Goal: Transaction & Acquisition: Purchase product/service

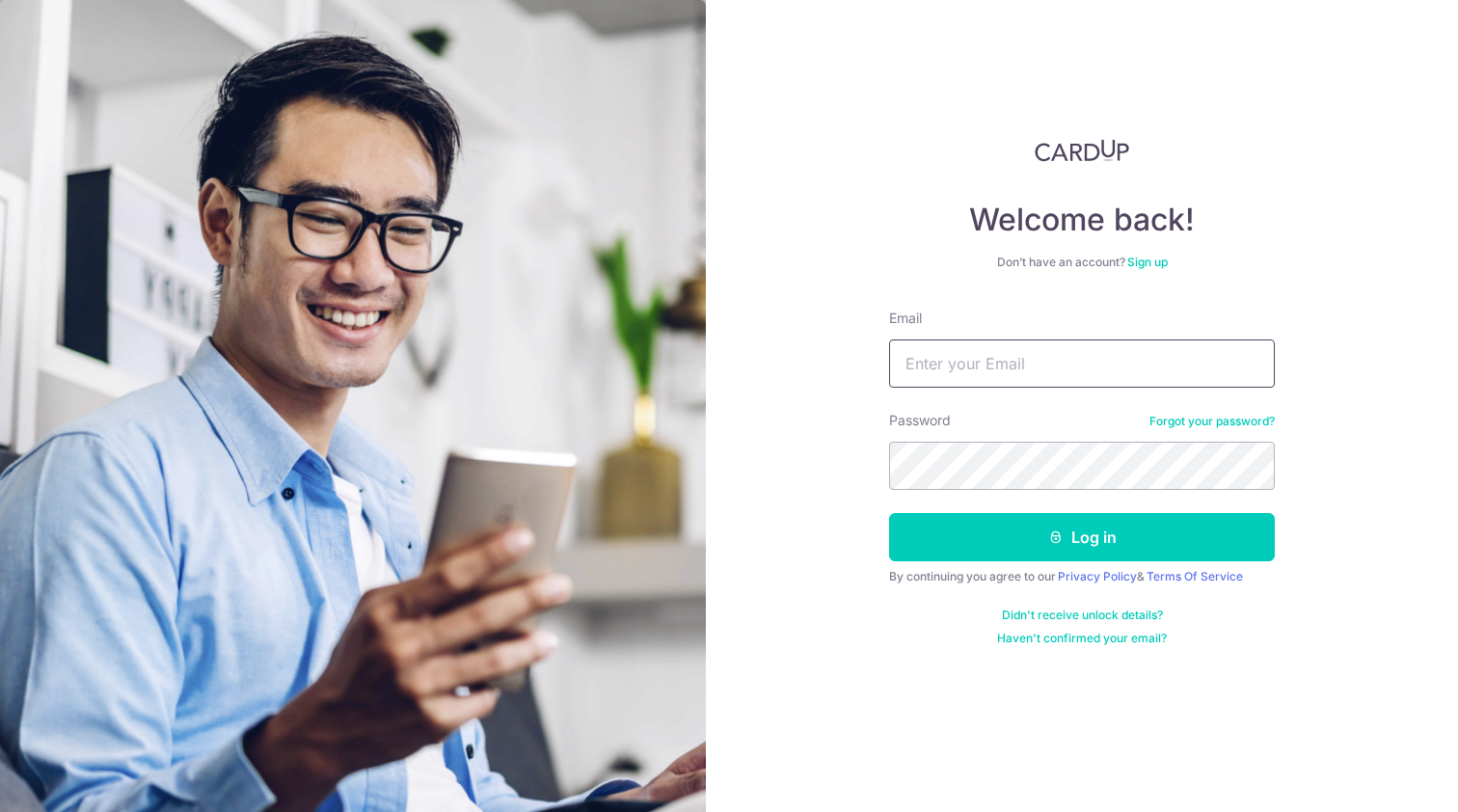
type input "mattearodrigues@yahoo.com.sg"
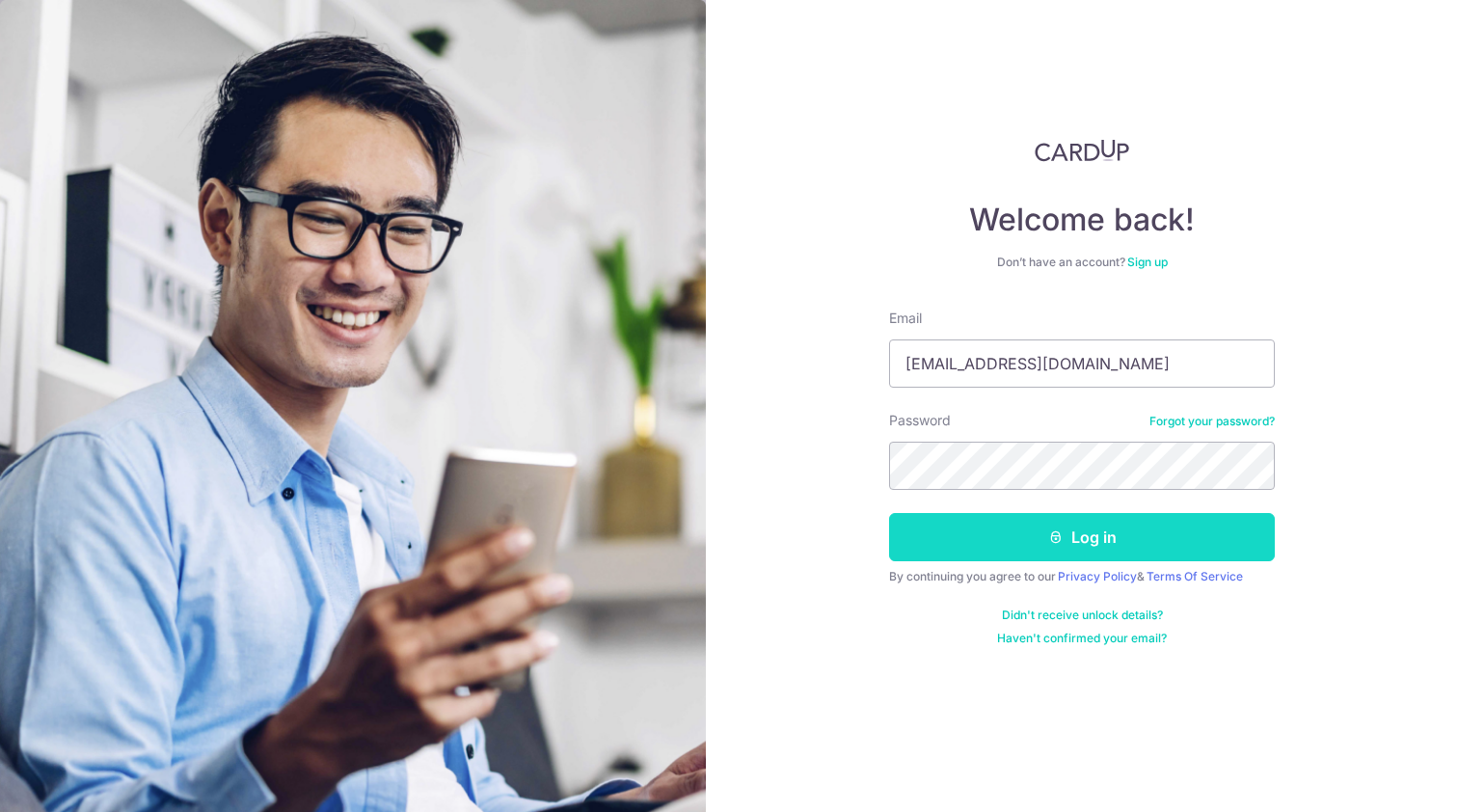
click at [1087, 539] on button "Log in" at bounding box center [1081, 536] width 386 height 48
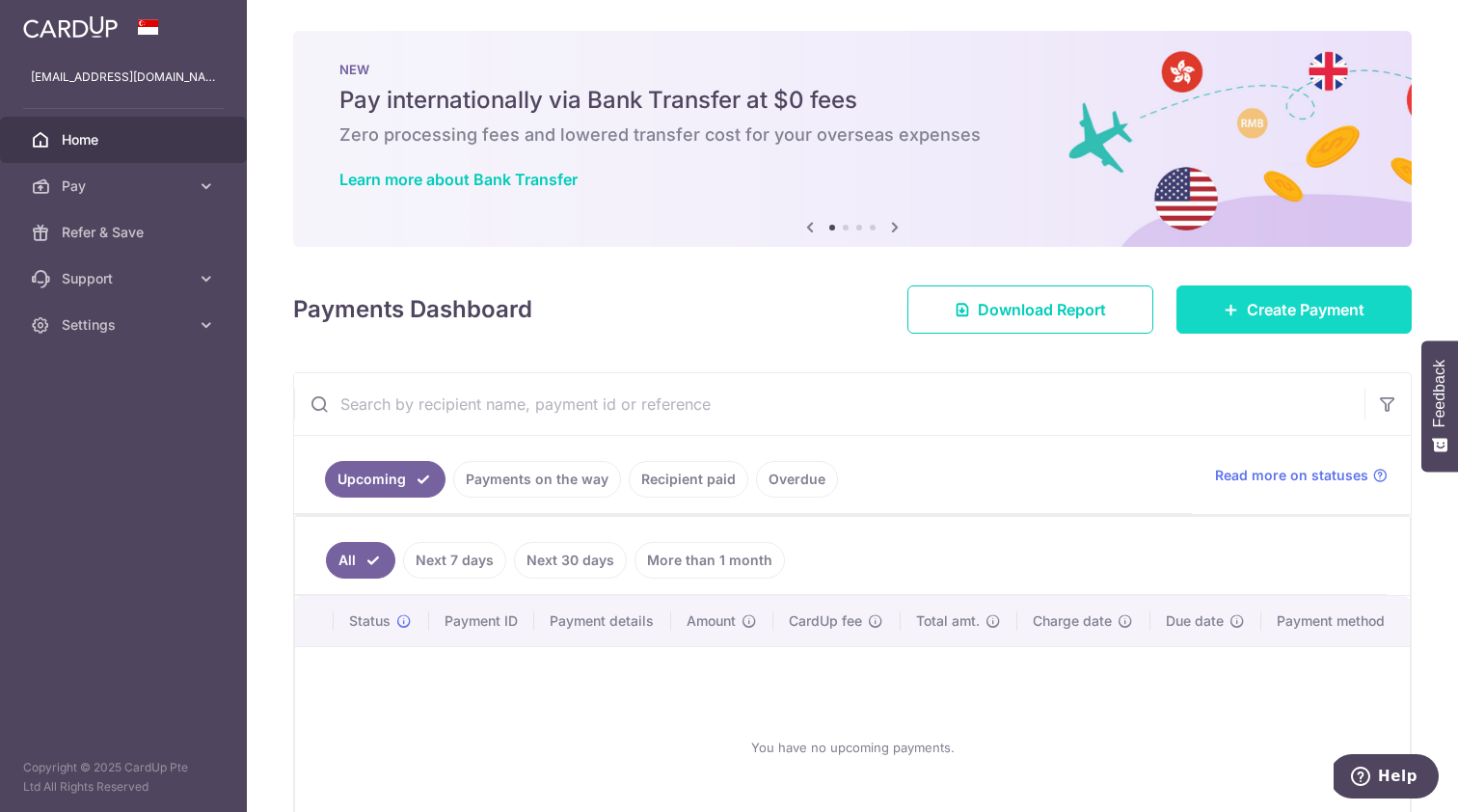
click at [1276, 316] on span "Create Payment" at bounding box center [1305, 309] width 117 height 23
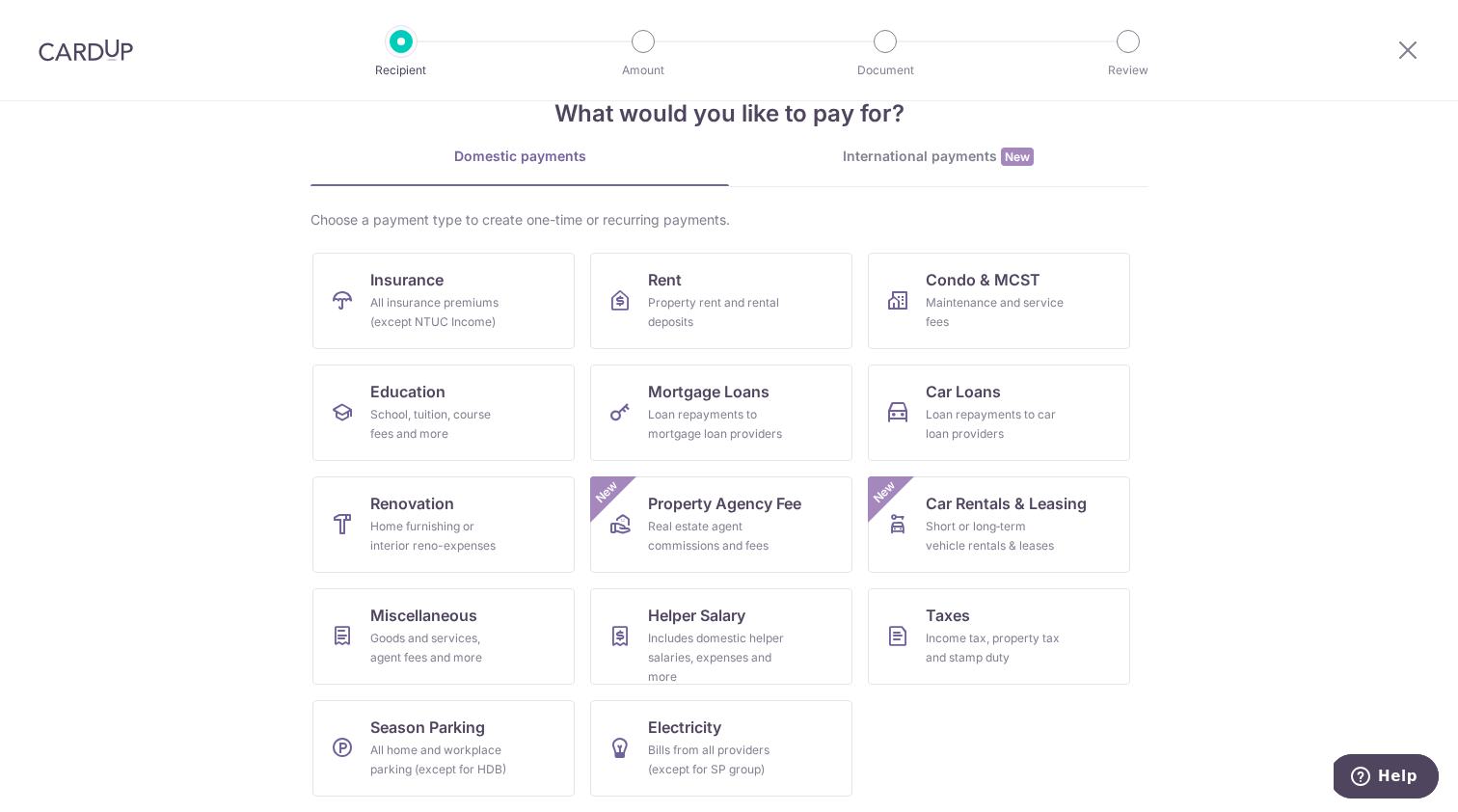
scroll to position [51, 0]
click at [482, 293] on link "Insurance All insurance premiums (except NTUC Income)" at bounding box center [443, 300] width 262 height 97
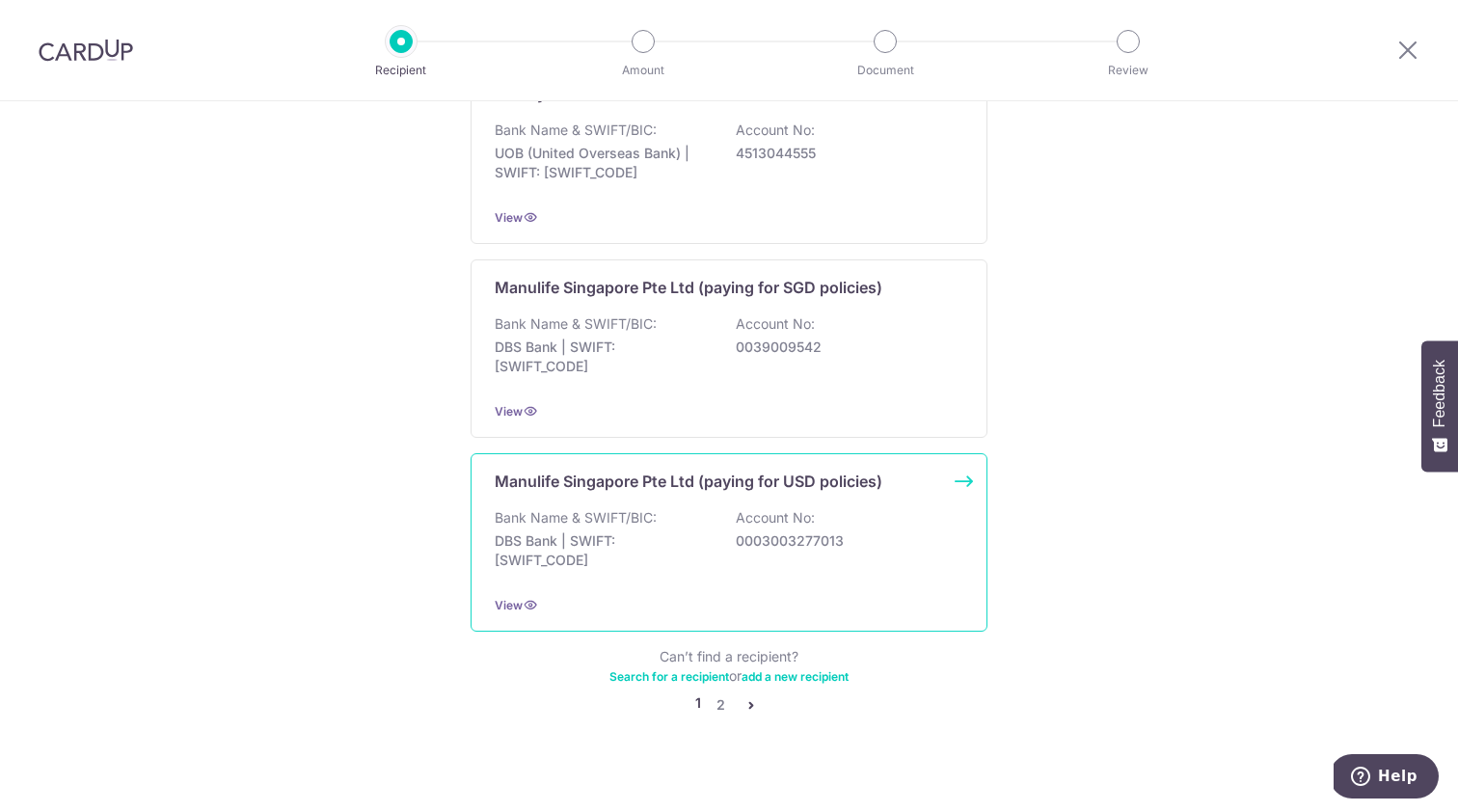
scroll to position [1821, 0]
click at [726, 694] on link "2" at bounding box center [720, 705] width 23 height 23
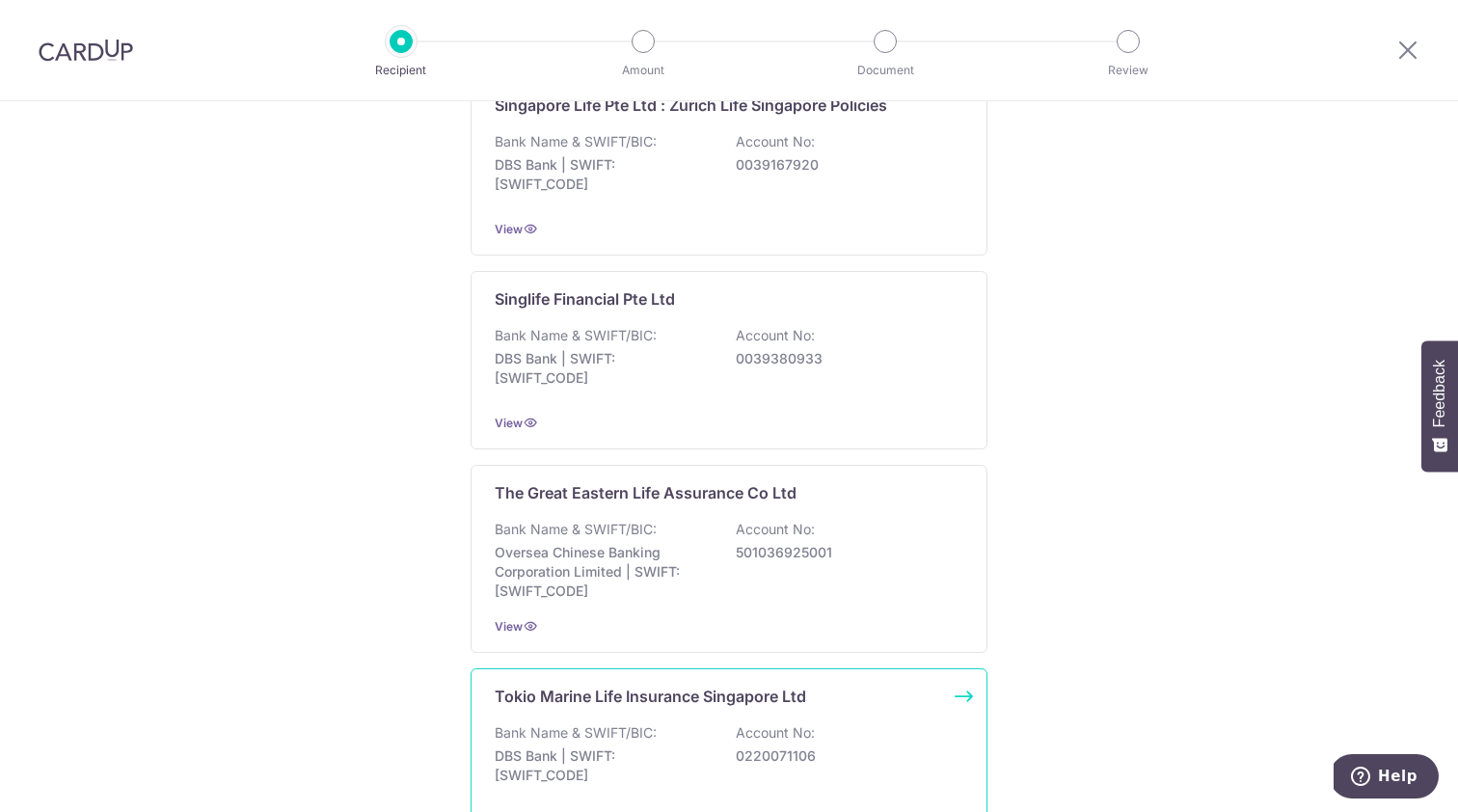
scroll to position [1598, 0]
click at [741, 529] on div "Bank Name & SWIFT/BIC: Oversea Chinese Banking Corporation Limited | SWIFT: [SW…" at bounding box center [728, 559] width 469 height 81
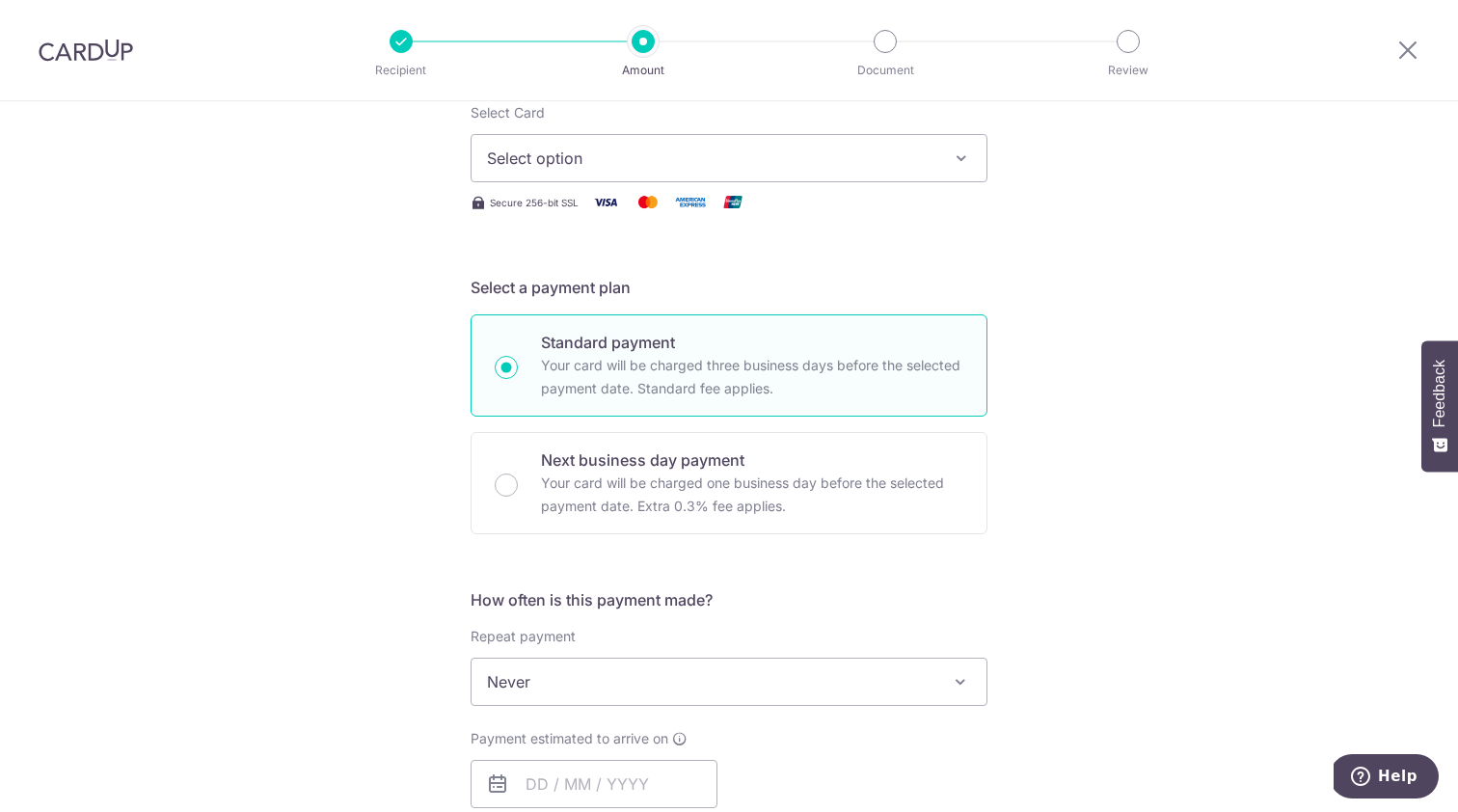
scroll to position [238, 0]
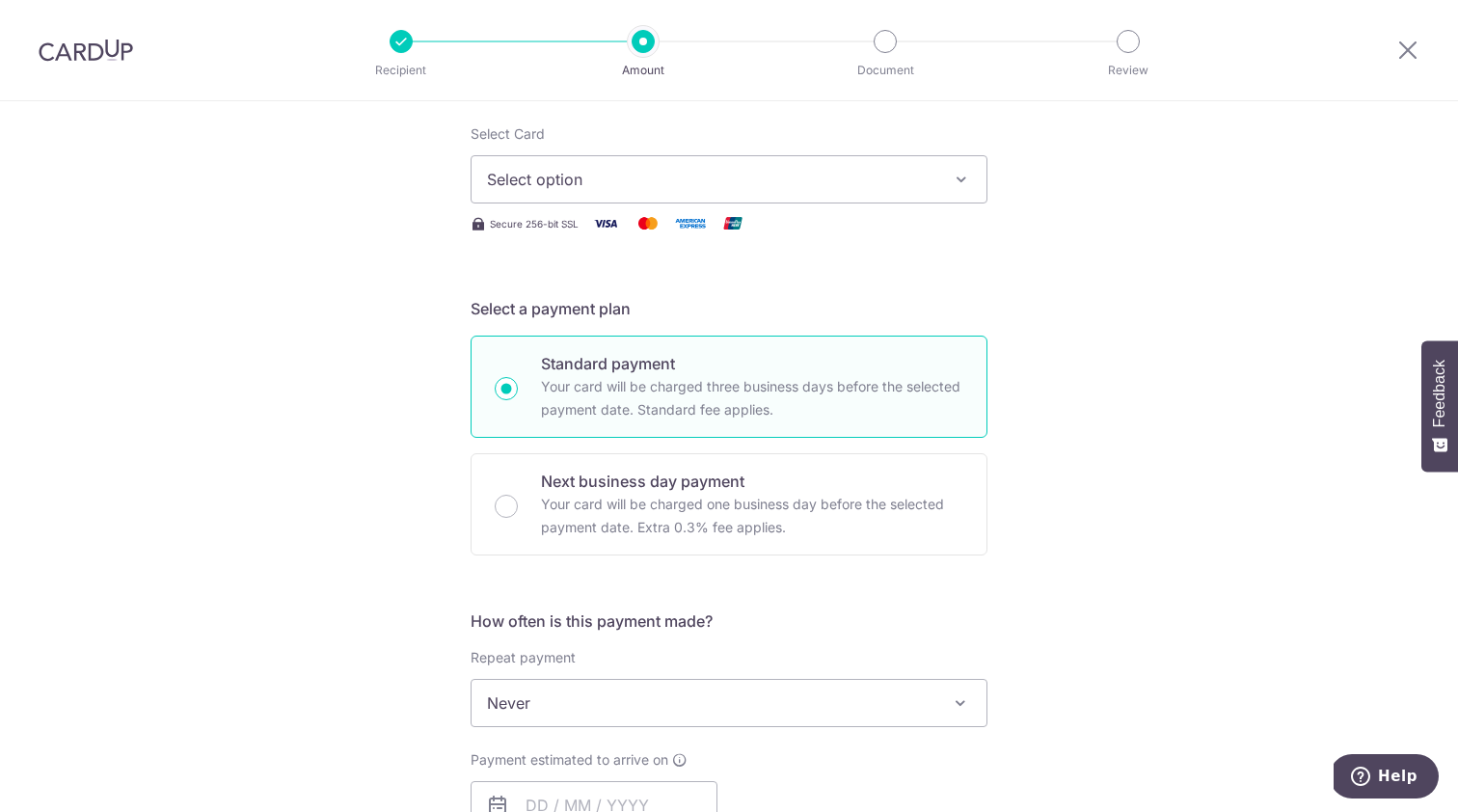
click at [852, 194] on button "Select option" at bounding box center [729, 179] width 517 height 48
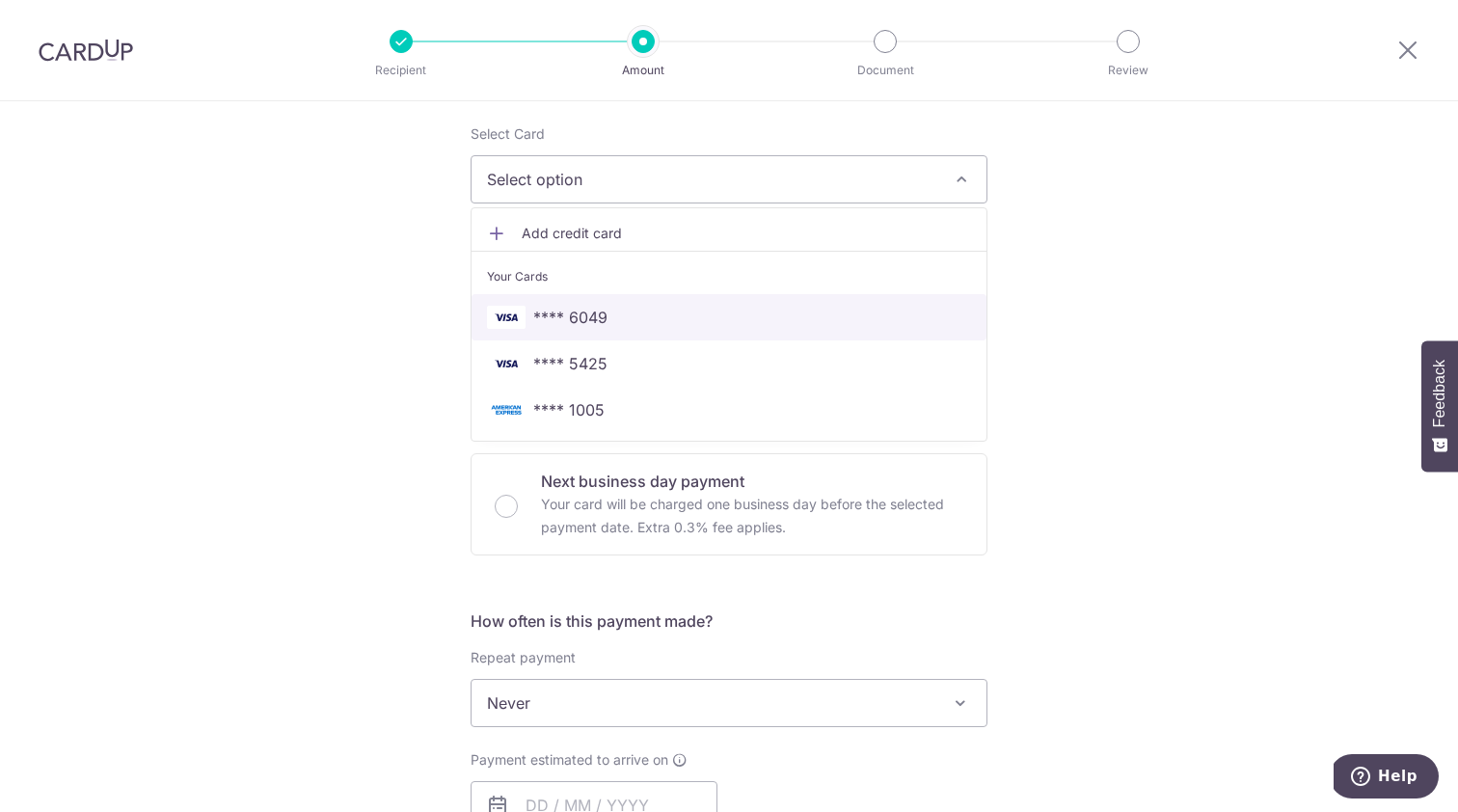
click at [679, 305] on span "**** 6049" at bounding box center [729, 317] width 484 height 23
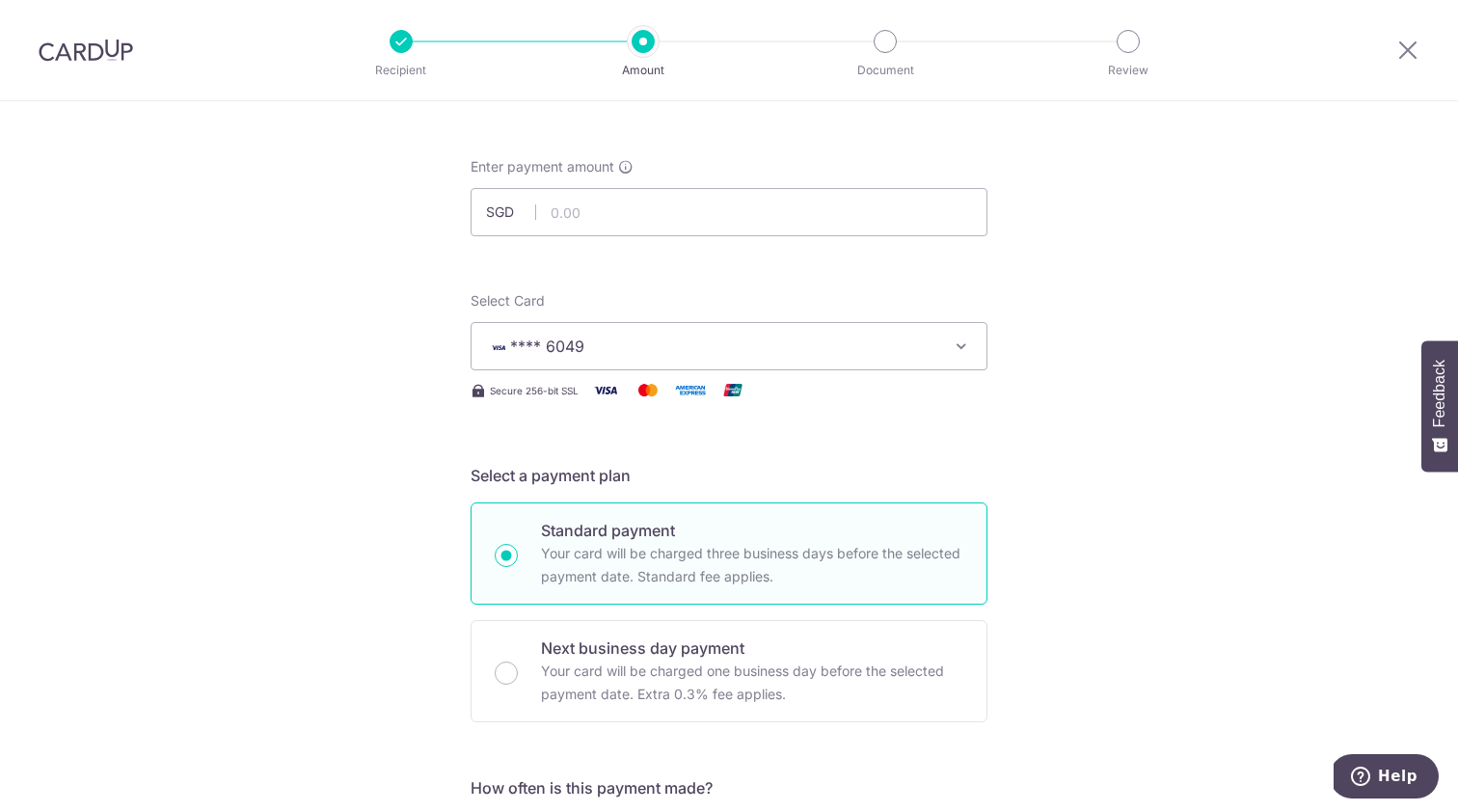
scroll to position [65, 0]
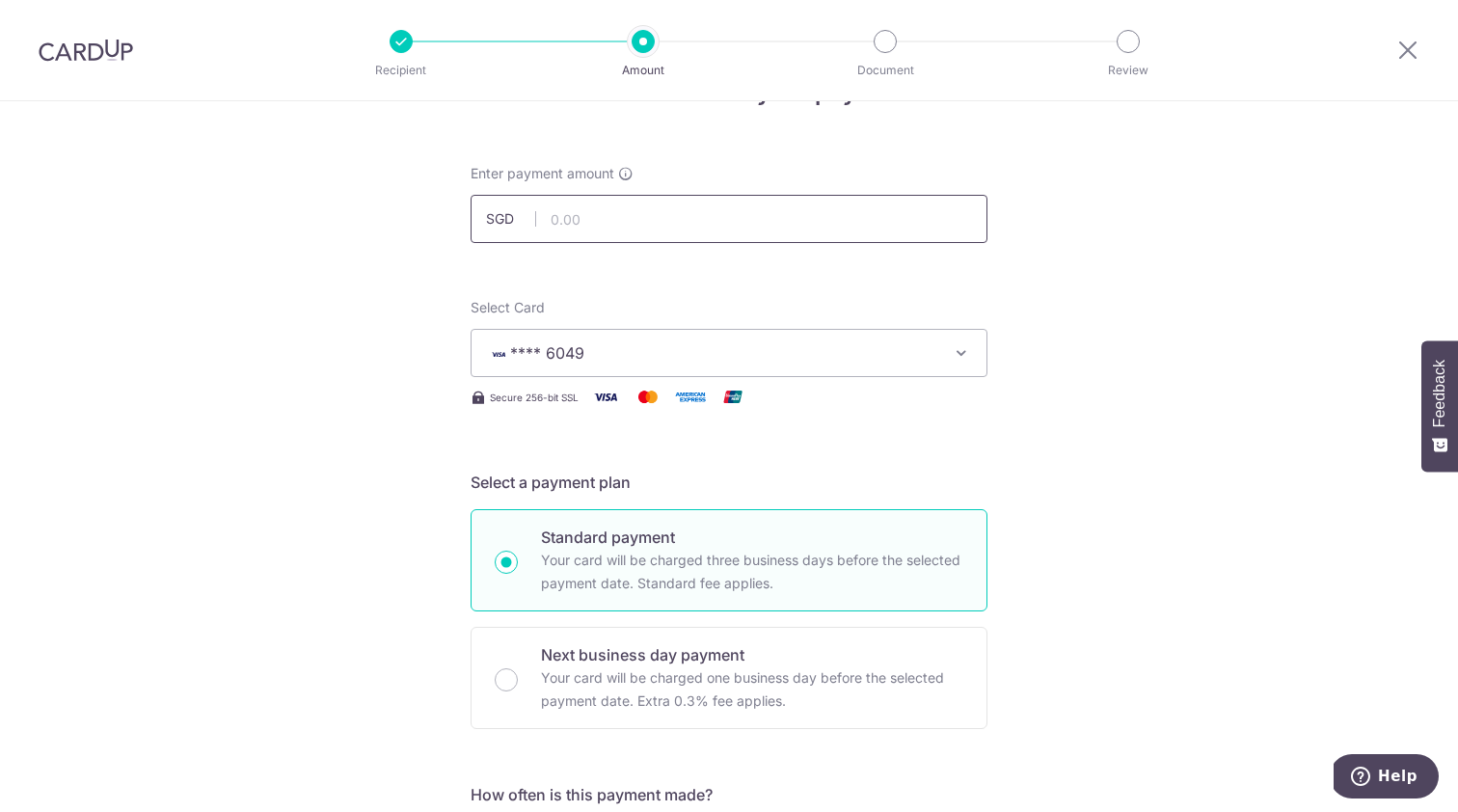
click at [623, 232] on input "text" at bounding box center [729, 218] width 517 height 48
type input "5,562.00"
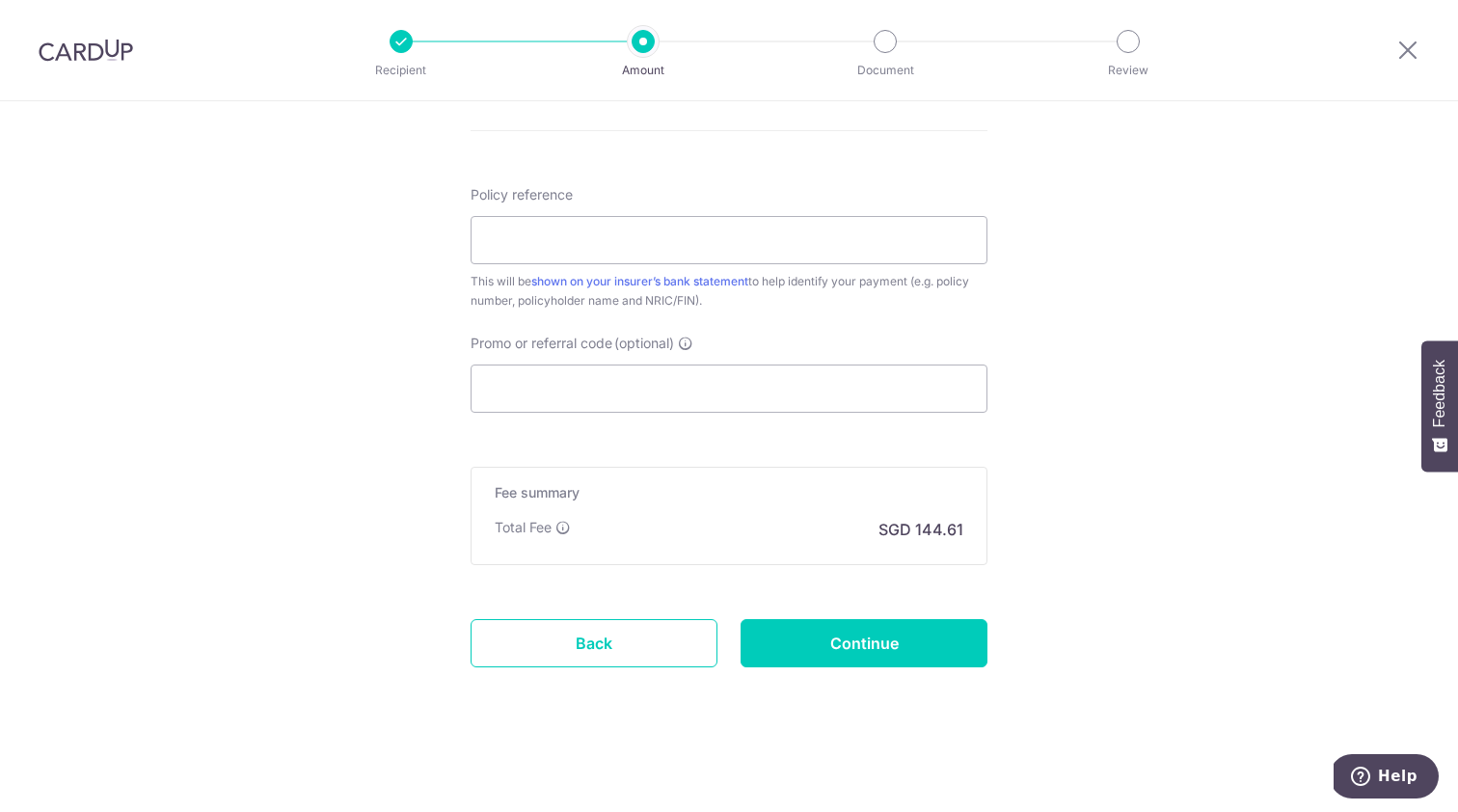
scroll to position [1033, 0]
click at [646, 383] on input "Promo or referral code (optional)" at bounding box center [729, 387] width 517 height 48
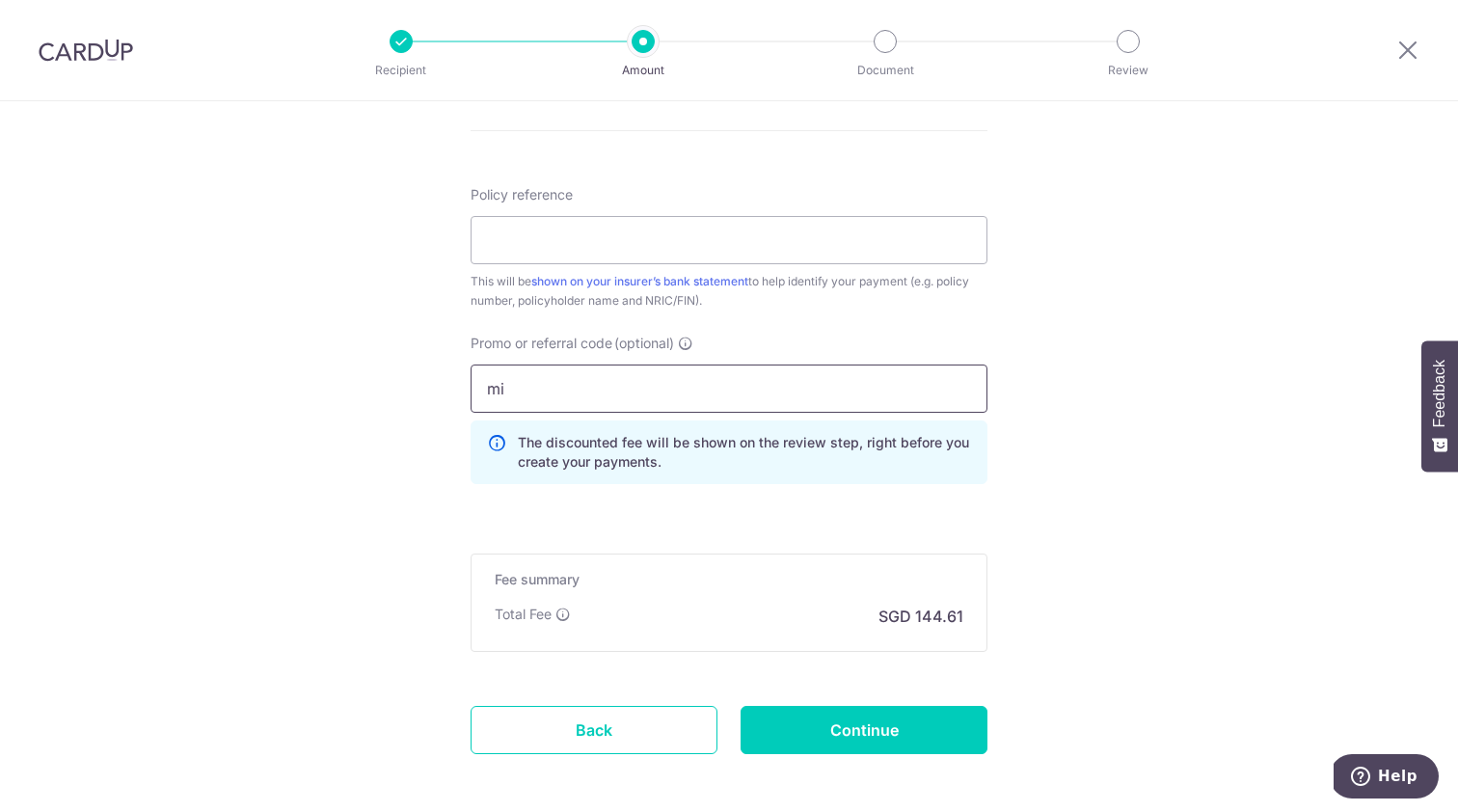
type input "m"
type input "milelion"
click at [614, 241] on input "Policy reference" at bounding box center [729, 240] width 517 height 48
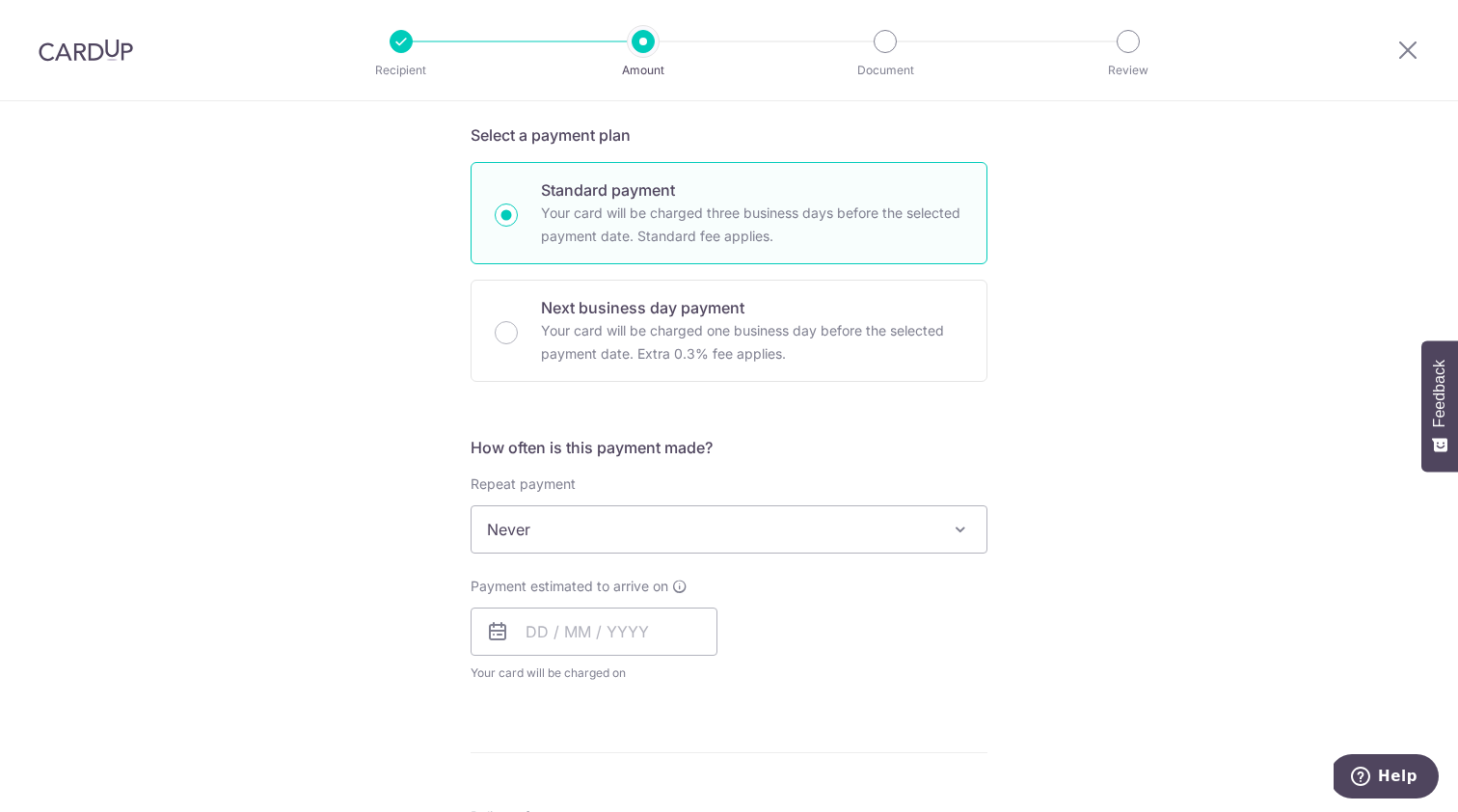
scroll to position [423, 0]
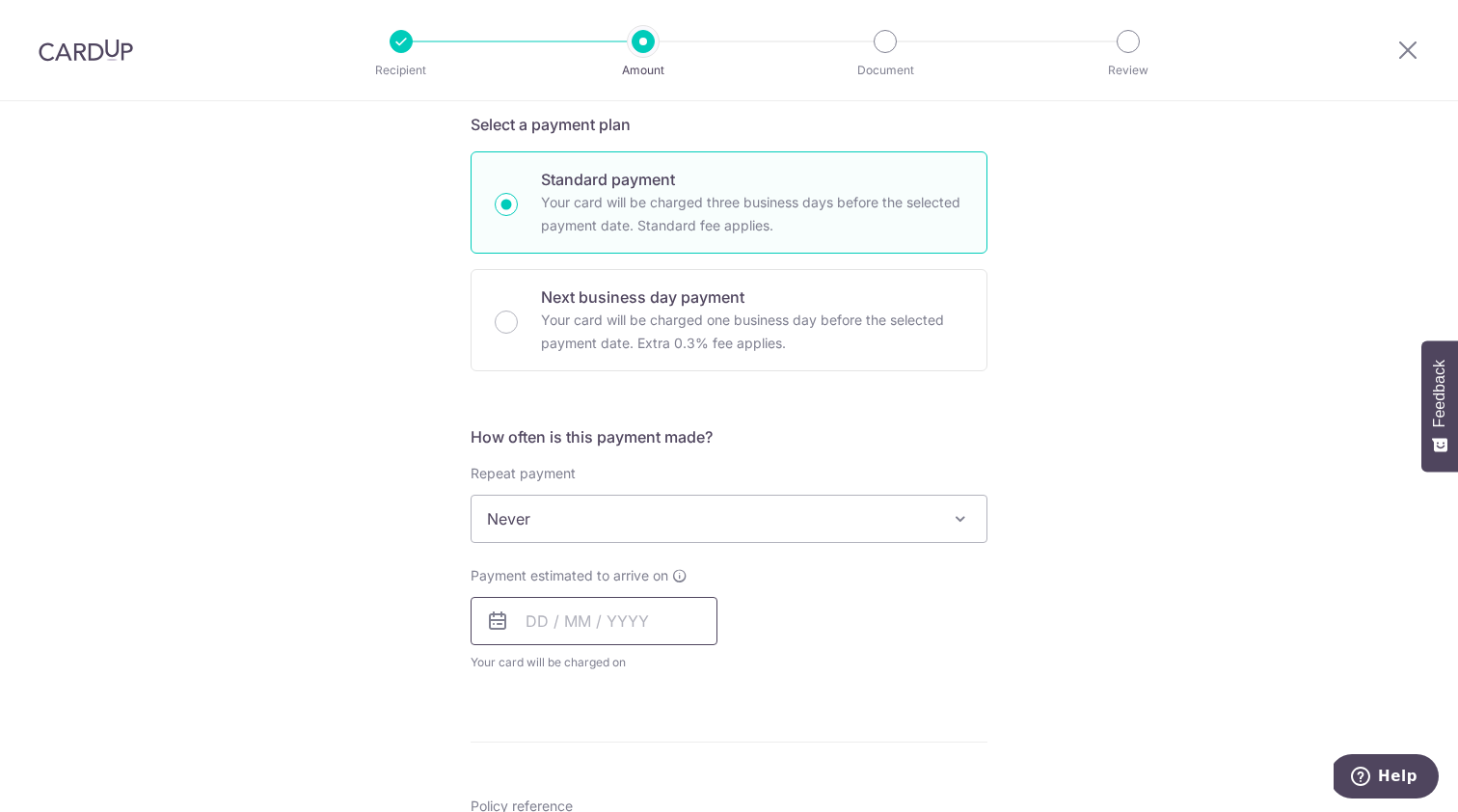
click at [535, 621] on input "text" at bounding box center [594, 620] width 247 height 48
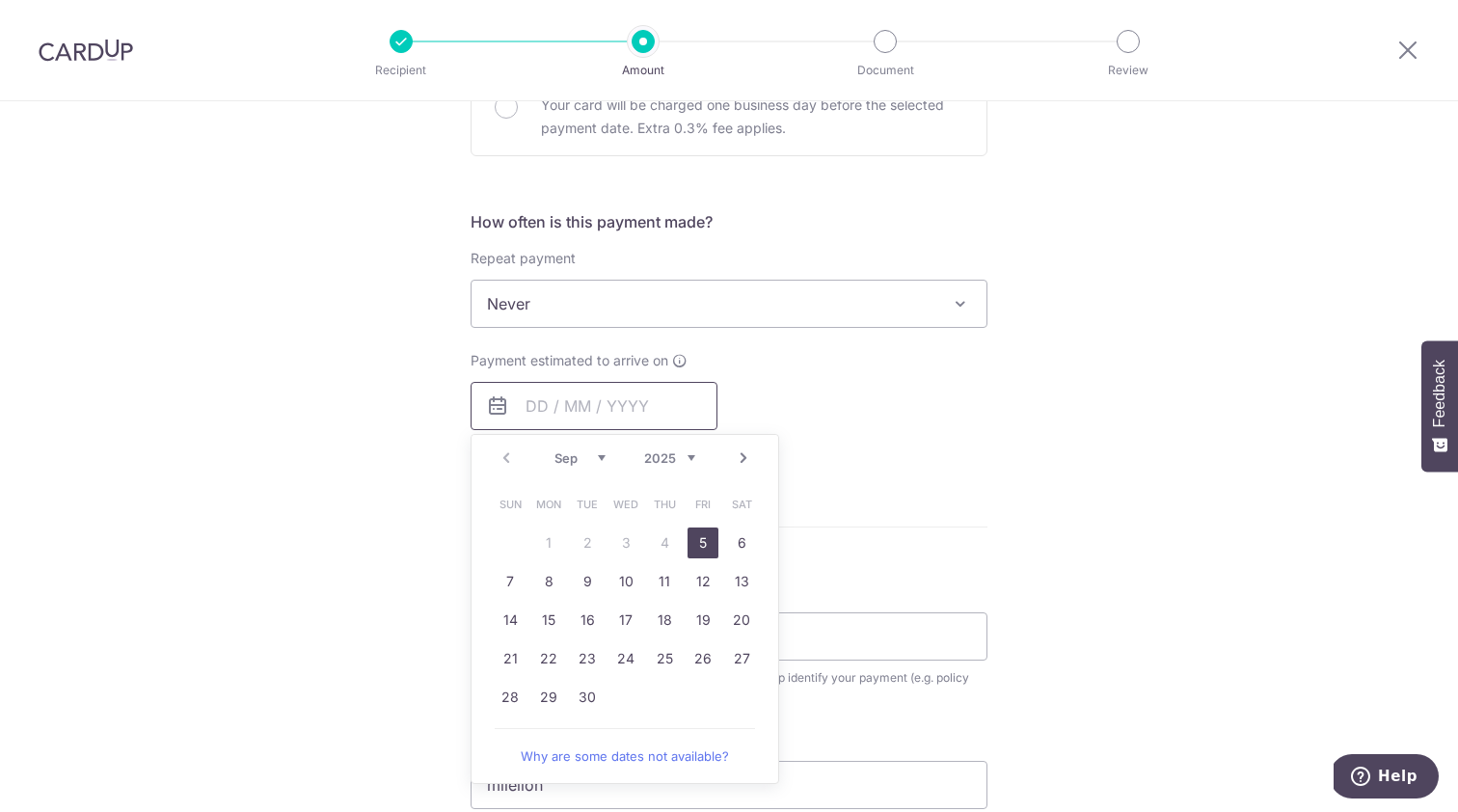
scroll to position [643, 0]
click at [629, 649] on link "24" at bounding box center [626, 653] width 31 height 31
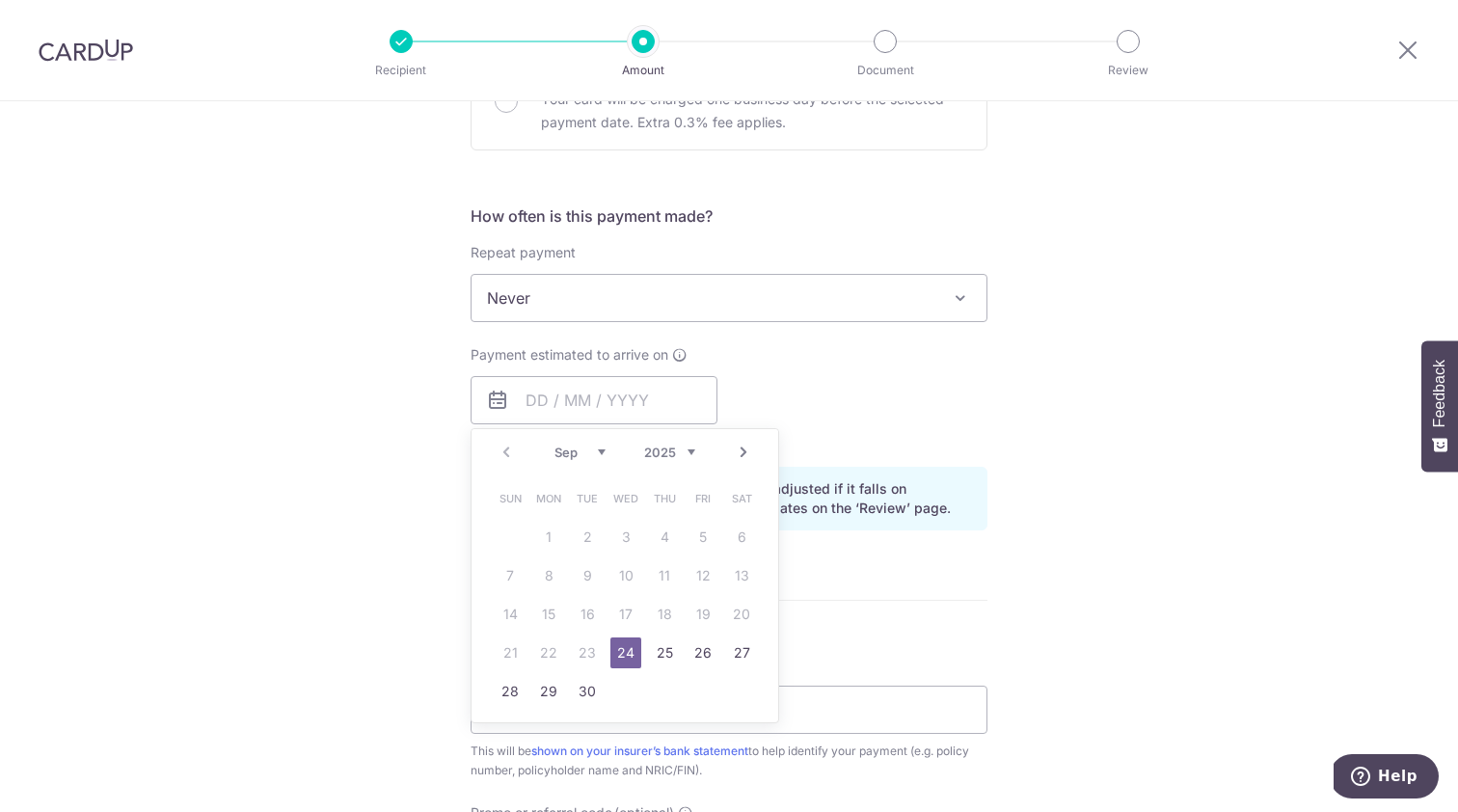
type input "24/09/2025"
click at [629, 649] on form "Enter payment amount SGD 5,562.00 5562.00 Select Card **** 6049 Add credit card…" at bounding box center [729, 430] width 517 height 1692
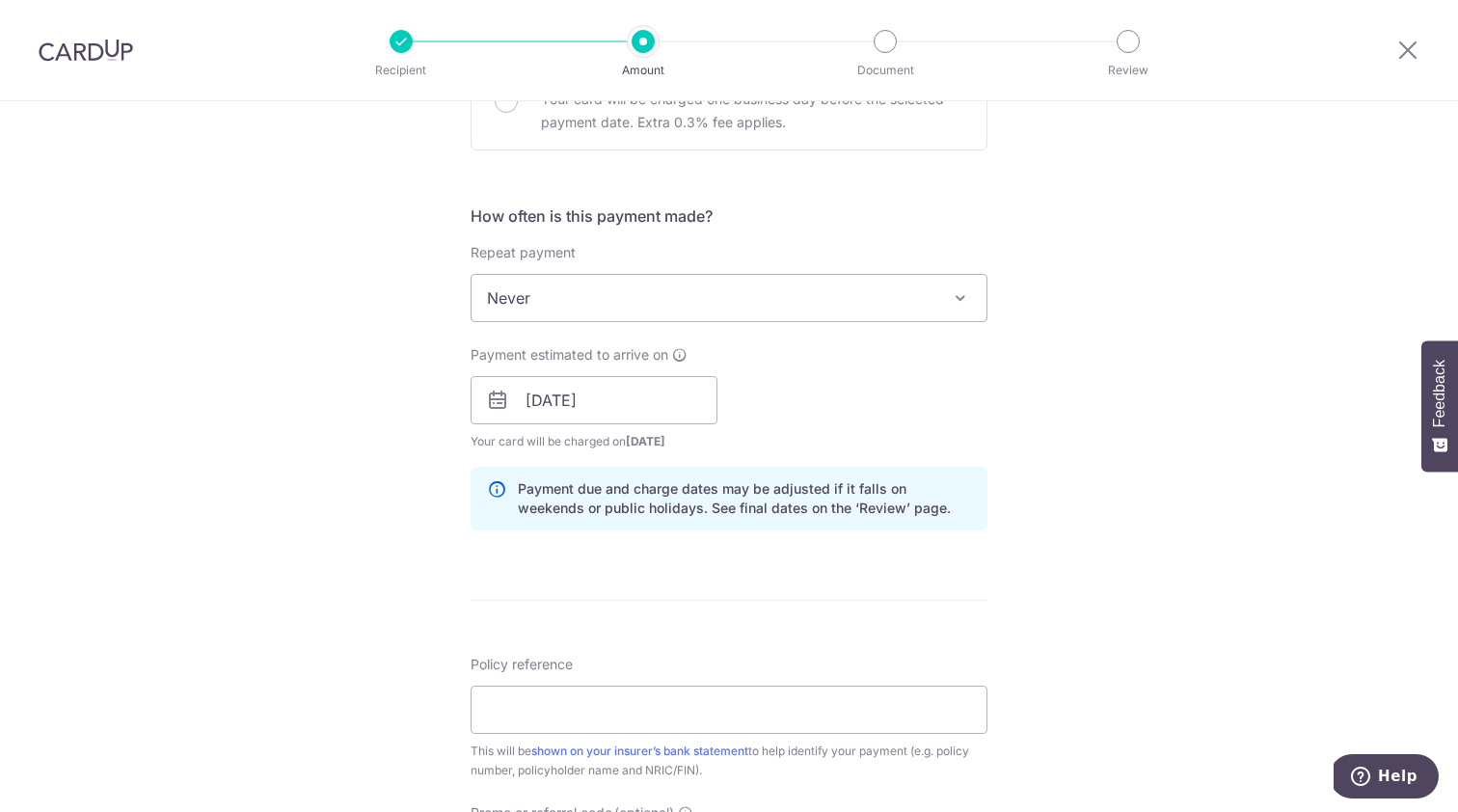
click at [425, 501] on div "Tell us more about your payment Enter payment amount SGD 5,562.00 5562.00 Selec…" at bounding box center [729, 413] width 1458 height 1910
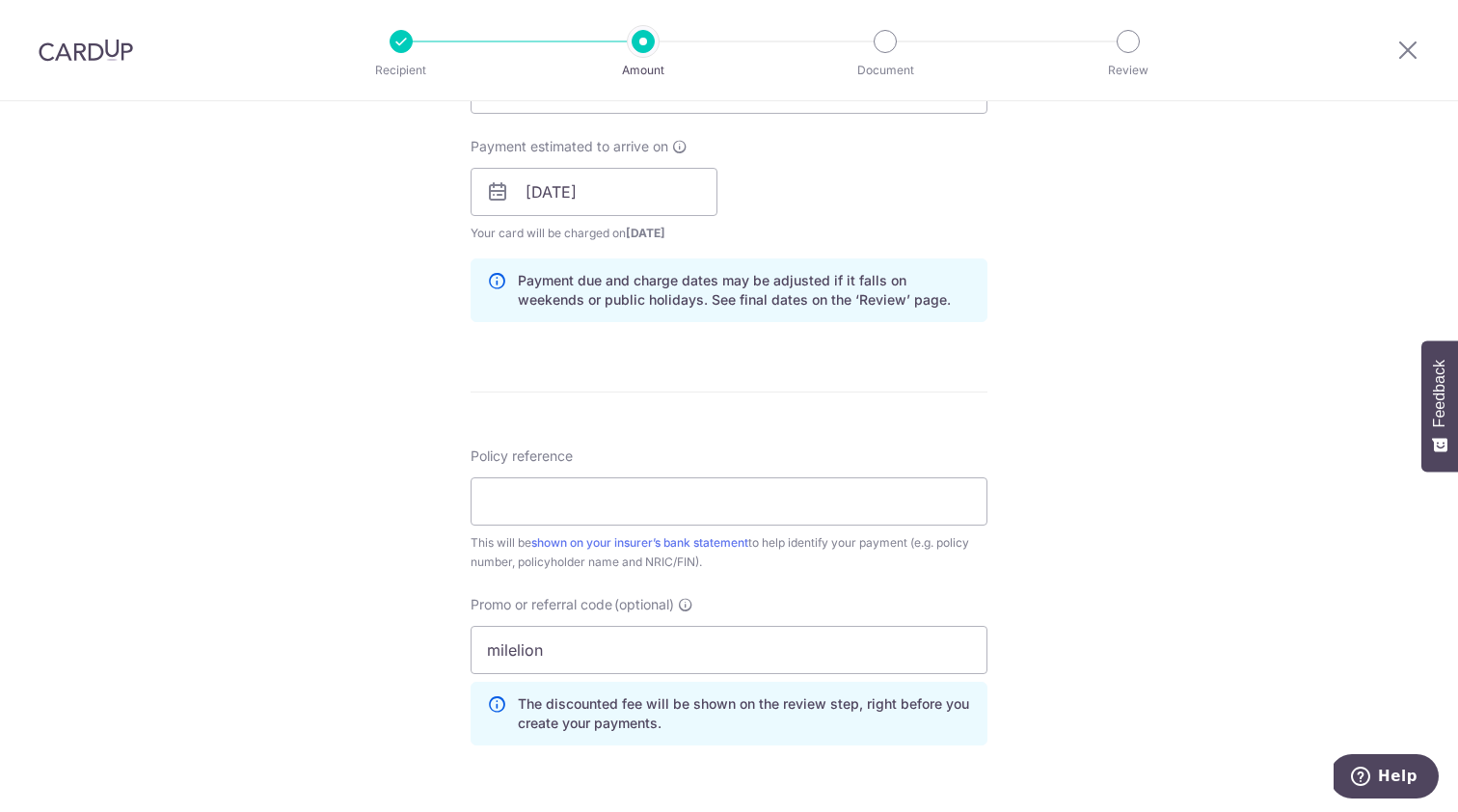
scroll to position [853, 0]
click at [538, 492] on input "Policy reference" at bounding box center [729, 499] width 517 height 48
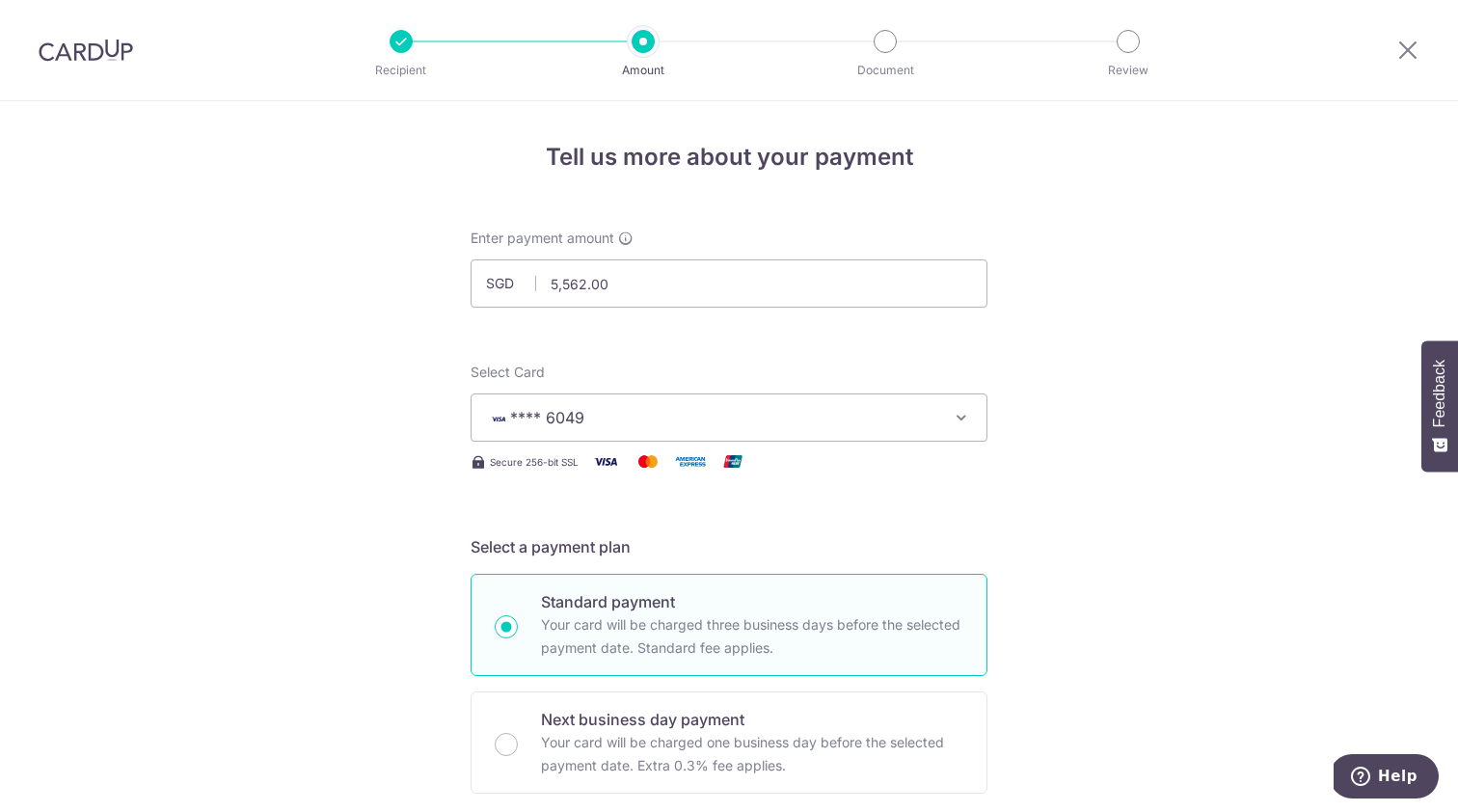
scroll to position [0, 0]
